Goal: Task Accomplishment & Management: Manage account settings

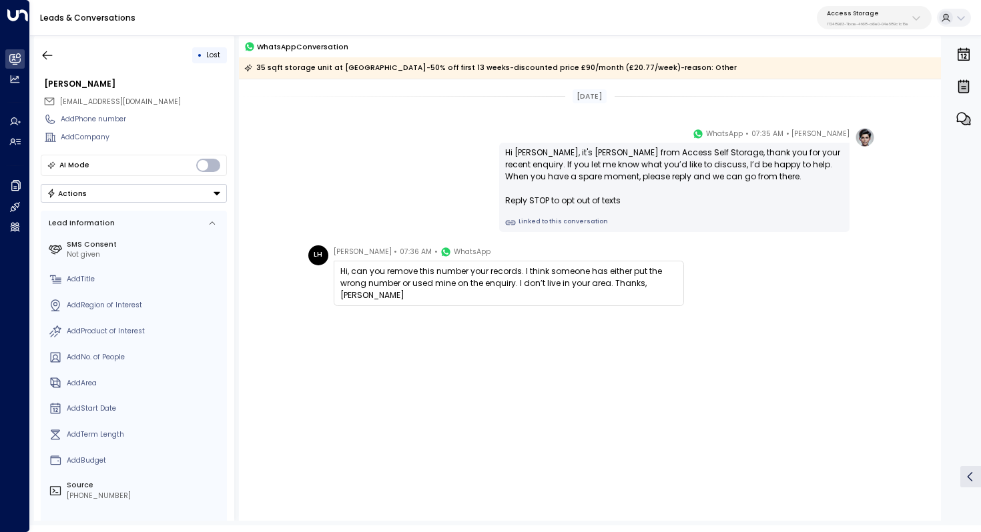
click at [869, 19] on div "Access Storage 17248963-7bae-4f68-a6e0-04e589c1c15e" at bounding box center [867, 17] width 81 height 17
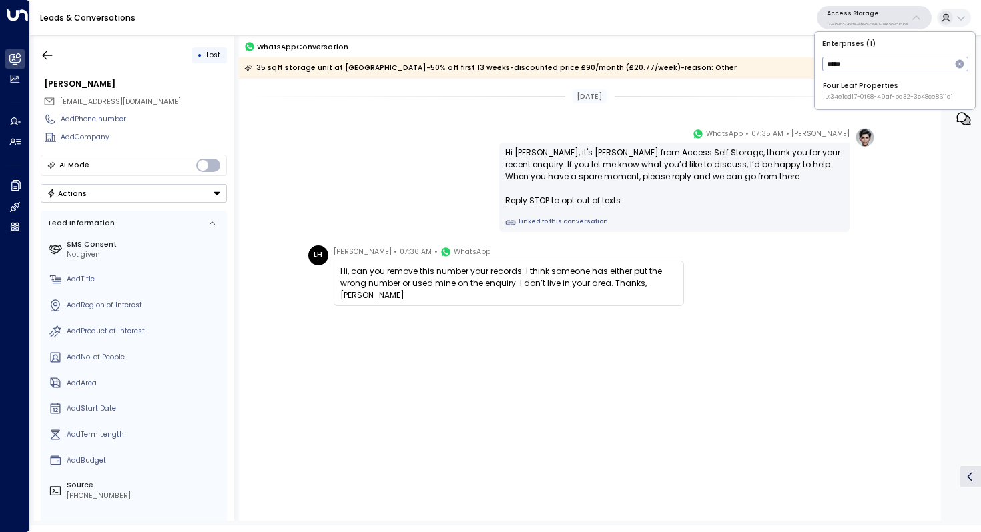
type input "****"
click at [851, 90] on div "Four Leaf Properties ID: 34e1cd17-0f68-49af-bd32-3c48ce8611d1" at bounding box center [888, 91] width 130 height 21
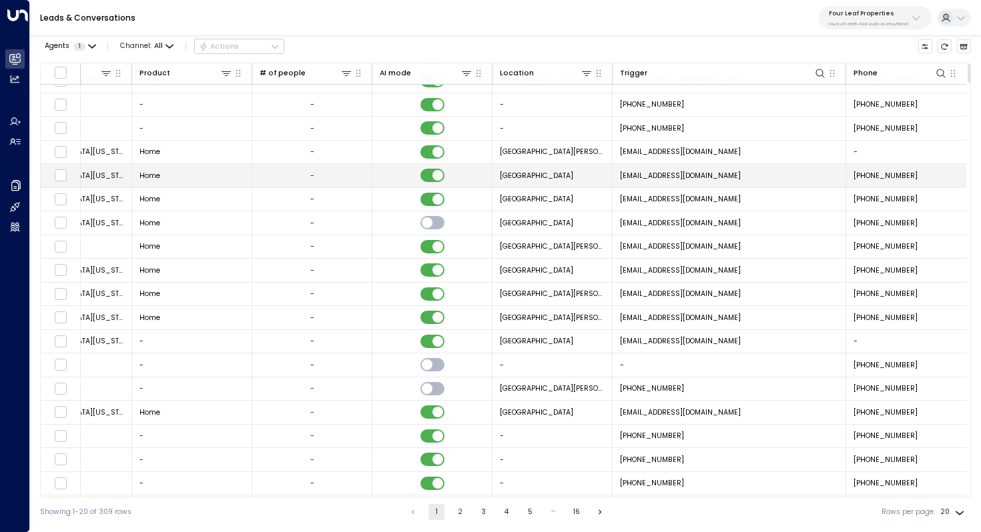
scroll to position [38, 869]
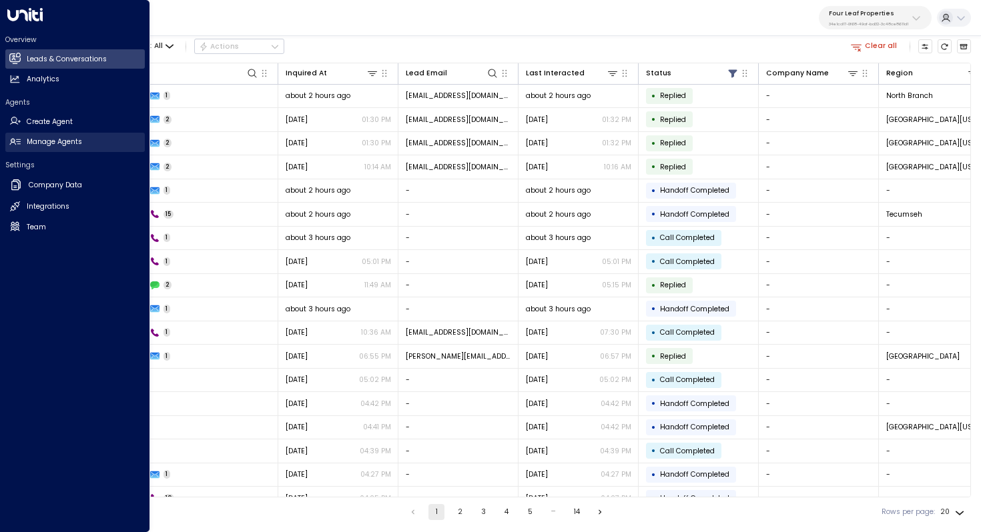
click at [85, 139] on link "Manage Agents Manage Agents" at bounding box center [74, 142] width 139 height 19
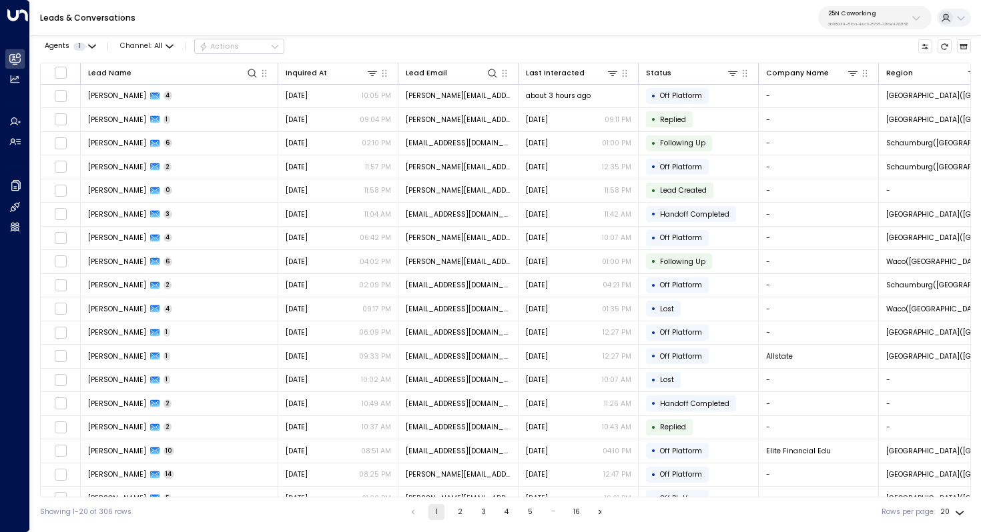
click at [885, 13] on p "25N Coworking" at bounding box center [868, 13] width 80 height 8
type input "******"
click at [875, 91] on div "StorQuest ID: 95e12634-a2b0-4ea9-845a-0bcfa50e2d19" at bounding box center [893, 91] width 141 height 21
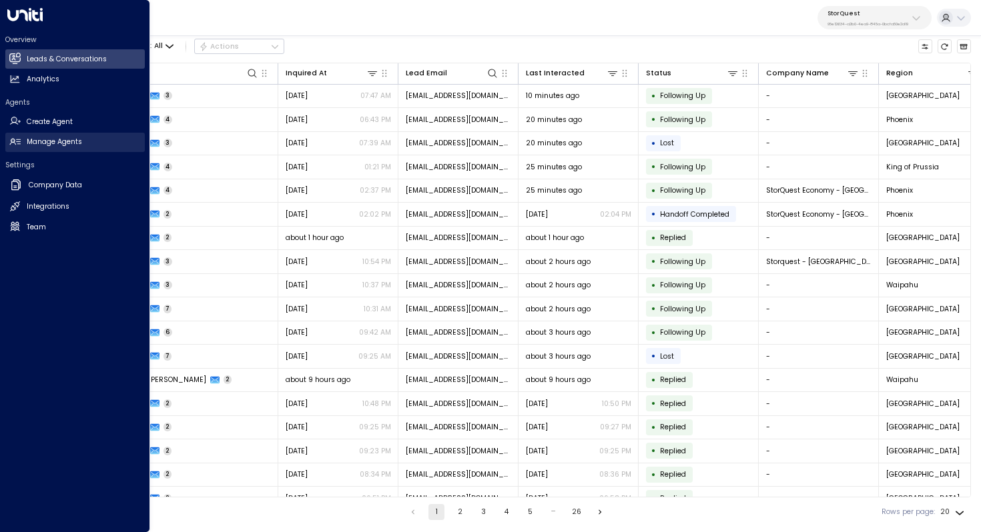
click at [35, 145] on h2 "Manage Agents" at bounding box center [54, 142] width 55 height 11
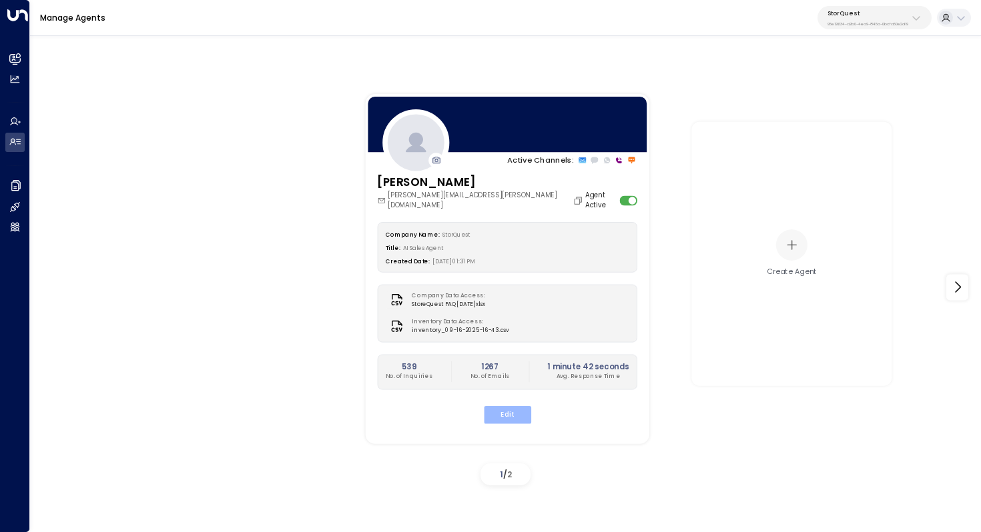
click at [500, 406] on button "Edit" at bounding box center [506, 414] width 47 height 17
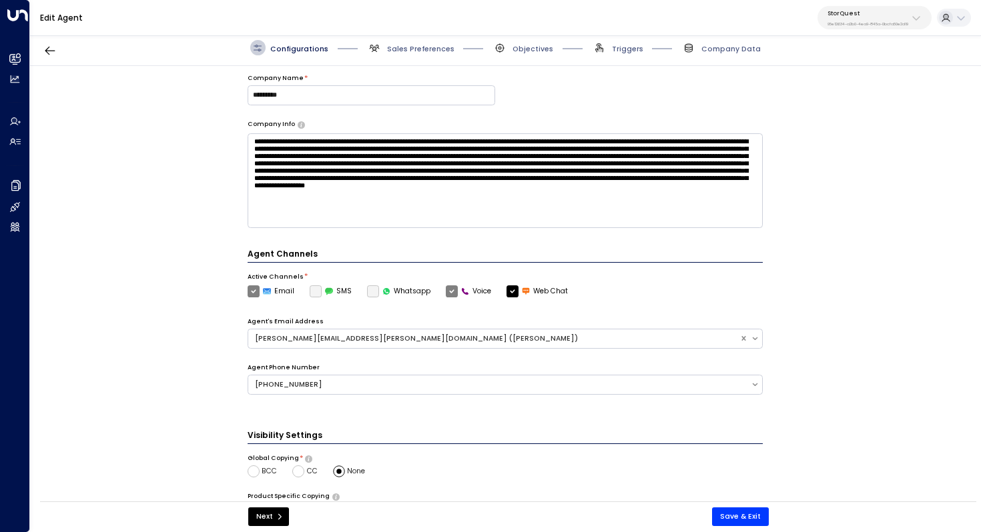
scroll to position [298, 0]
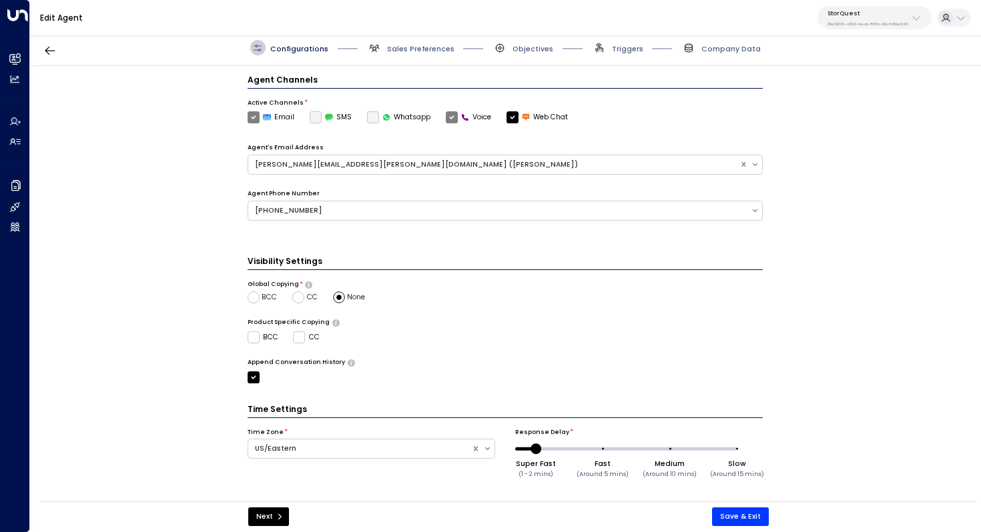
click at [425, 54] on div "Configurations Sales Preferences Objectives Triggers Company Data" at bounding box center [505, 48] width 951 height 36
click at [420, 42] on span "Sales Preferences" at bounding box center [410, 47] width 87 height 15
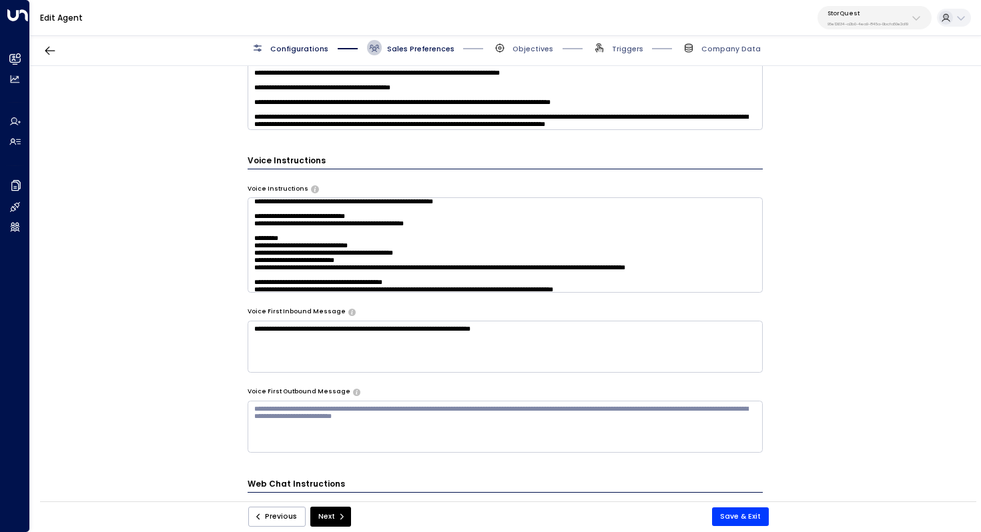
scroll to position [0, 0]
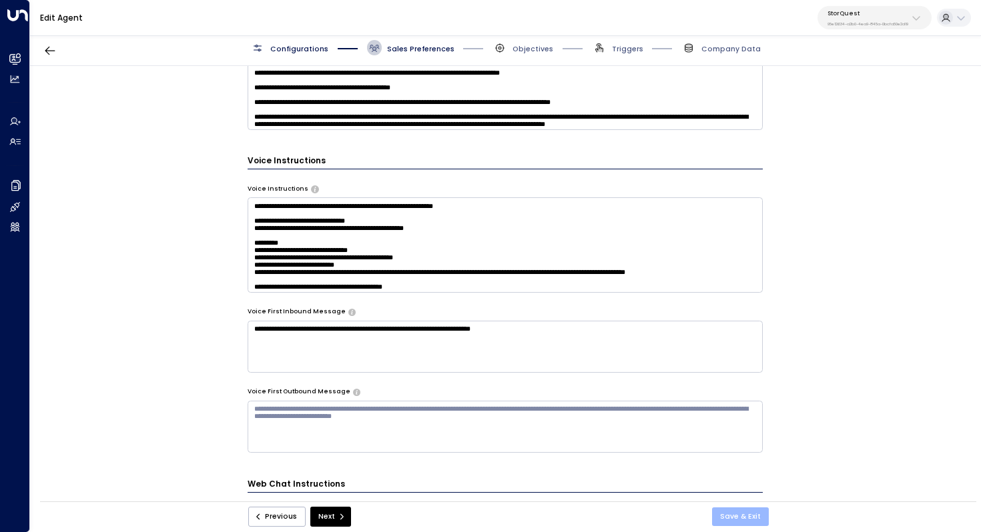
click at [741, 518] on button "Save & Exit" at bounding box center [740, 517] width 57 height 19
